Goal: Navigation & Orientation: Find specific page/section

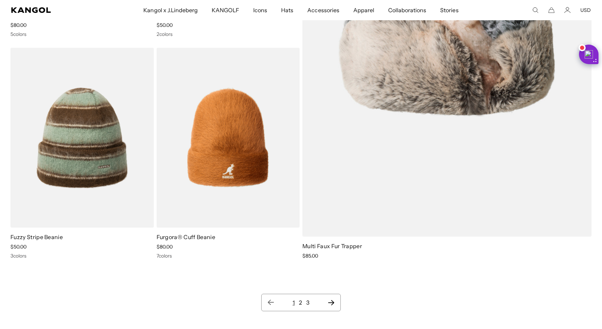
click at [336, 303] on nav "1 2 3" at bounding box center [301, 302] width 80 height 17
click at [330, 303] on icon "Next page" at bounding box center [331, 302] width 6 height 5
